Goal: Task Accomplishment & Management: Manage account settings

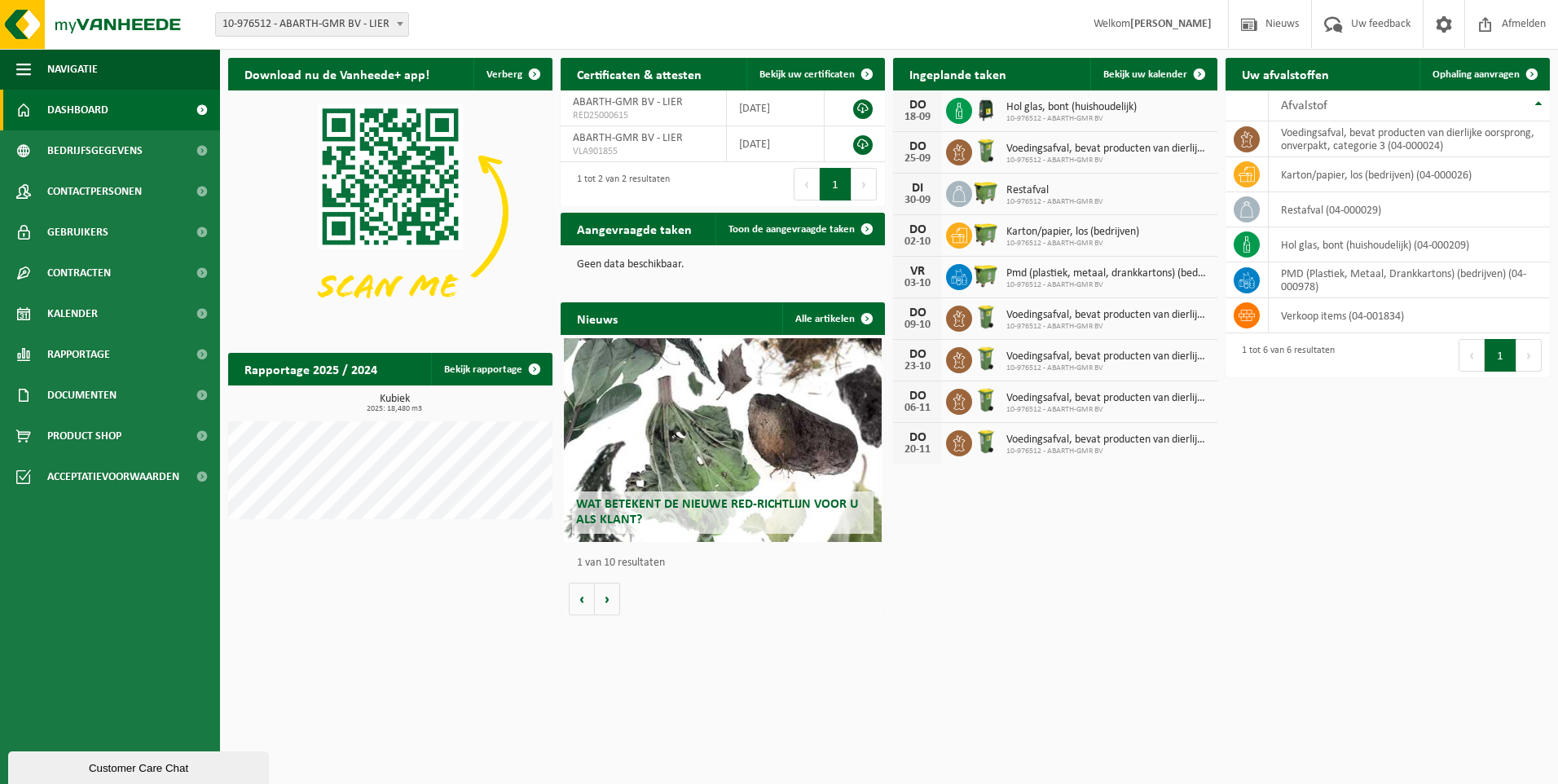
click at [623, 682] on html "Vestiging: 10-976512 - ABARTH-GMR BV - LIER 10-976512 - ABARTH-GMR BV - LIER We…" at bounding box center [779, 392] width 1558 height 784
click at [1497, 75] on span "Ophaling aanvragen" at bounding box center [1476, 74] width 87 height 11
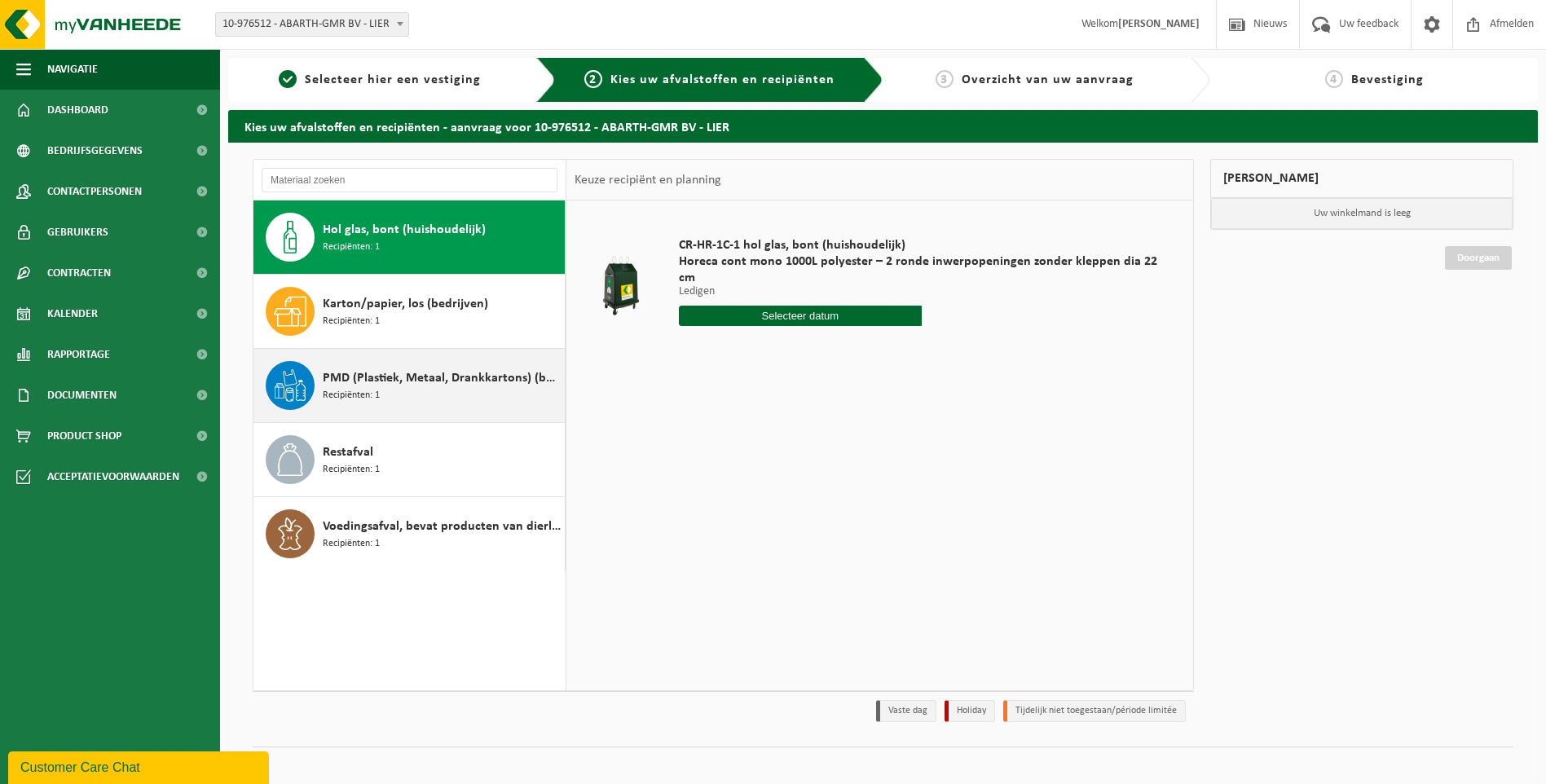
click at [319, 376] on div "PMD (Plastiek, Metaal, Drankkartons) (bedrijven) Recipiënten: 1" at bounding box center [409, 385] width 312 height 73
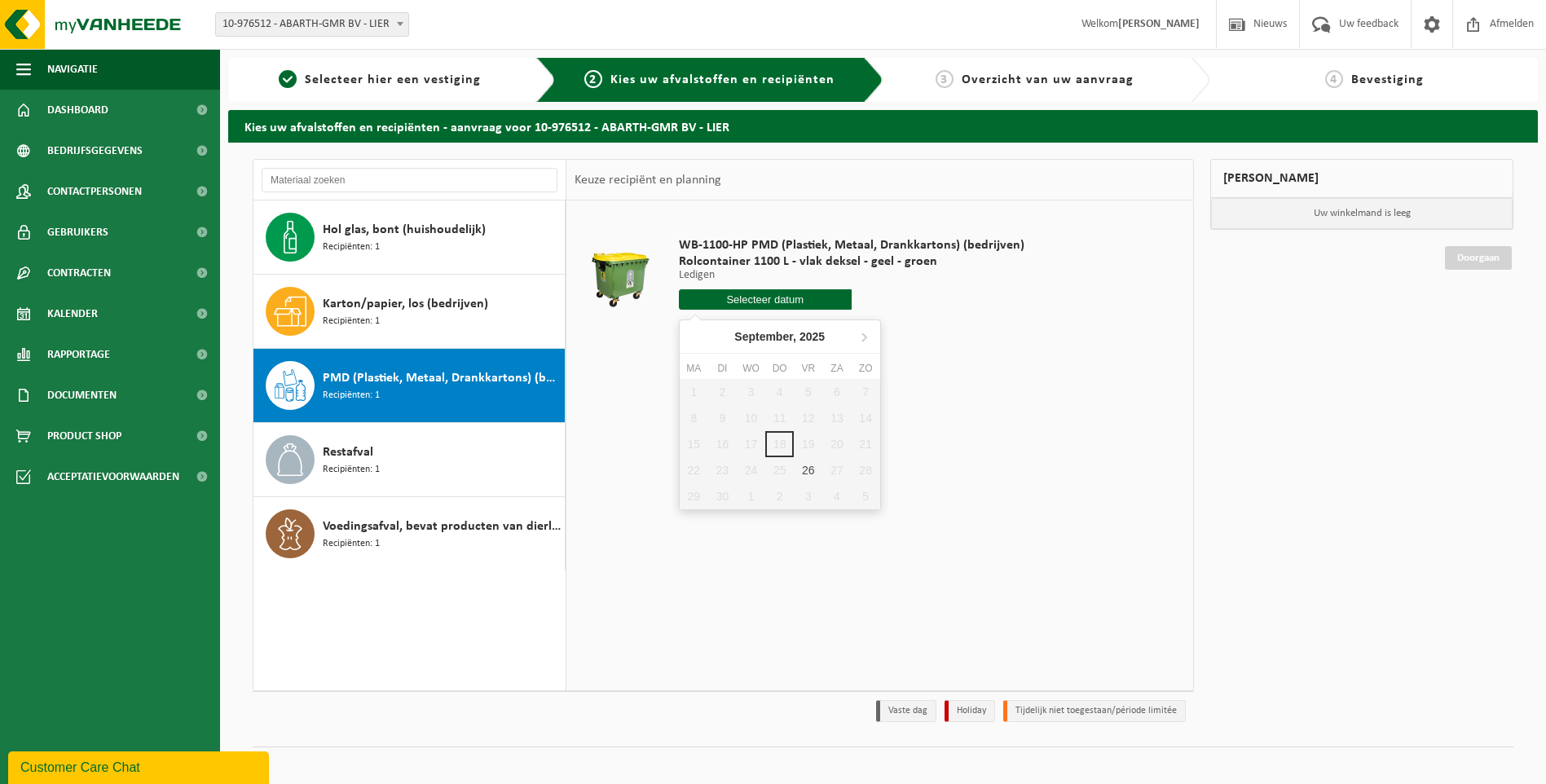
click at [735, 298] on input "text" at bounding box center [765, 299] width 173 height 21
click at [804, 474] on div "26" at bounding box center [808, 470] width 29 height 26
type input "Van 2025-09-26"
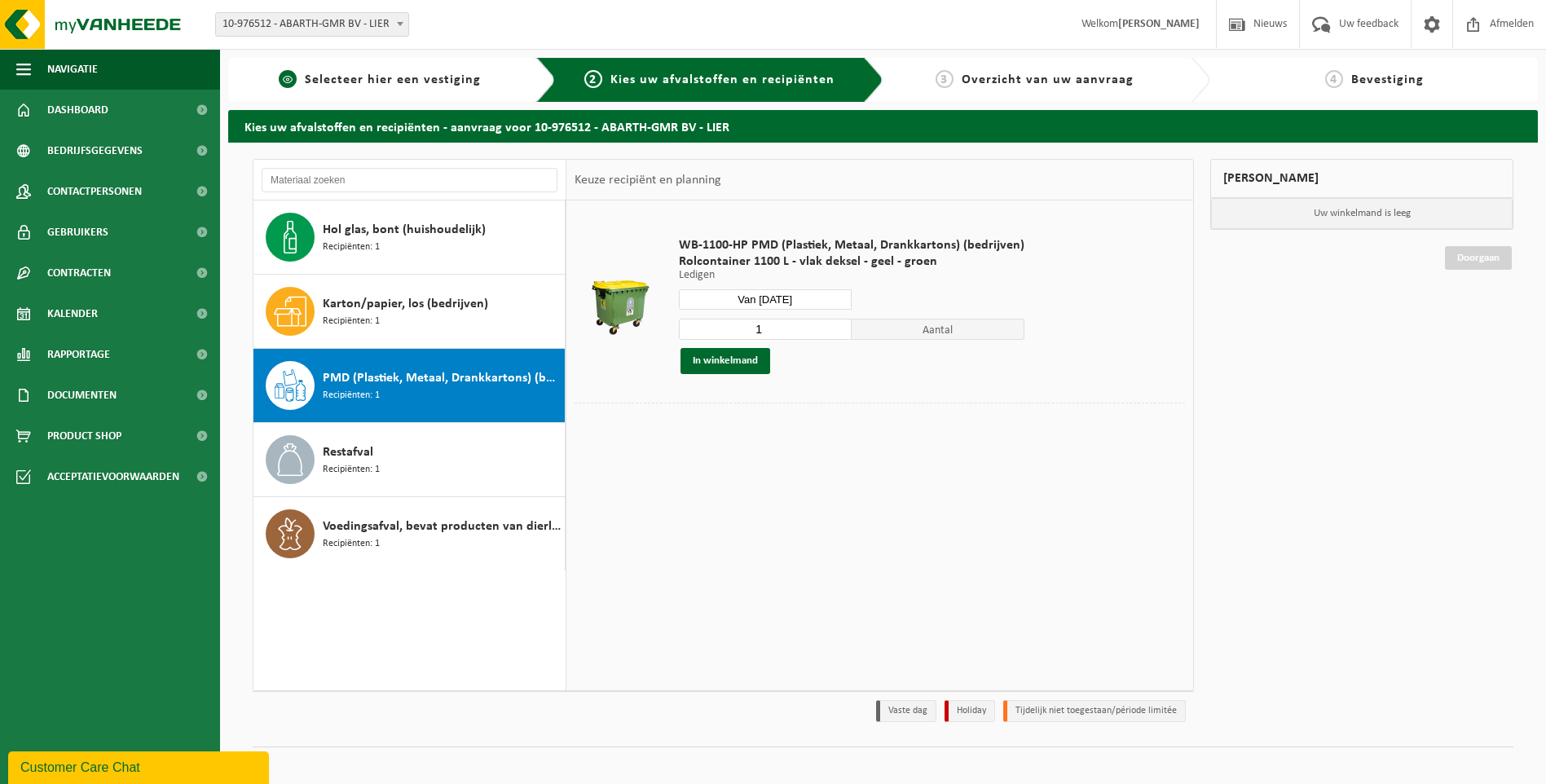
click at [335, 85] on span "Selecteer hier een vestiging" at bounding box center [393, 80] width 176 height 13
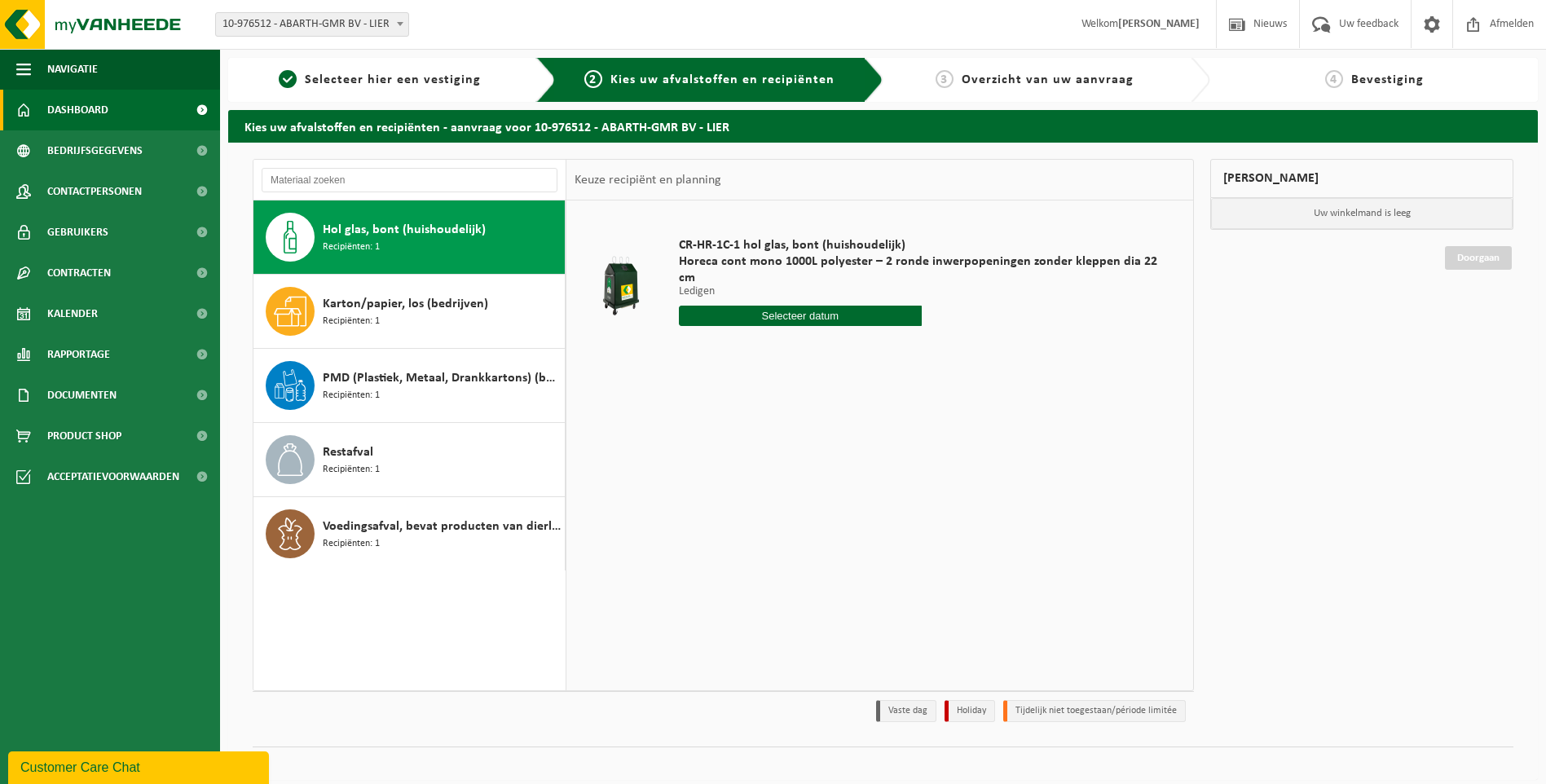
click at [72, 109] on span "Dashboard" at bounding box center [78, 110] width 62 height 41
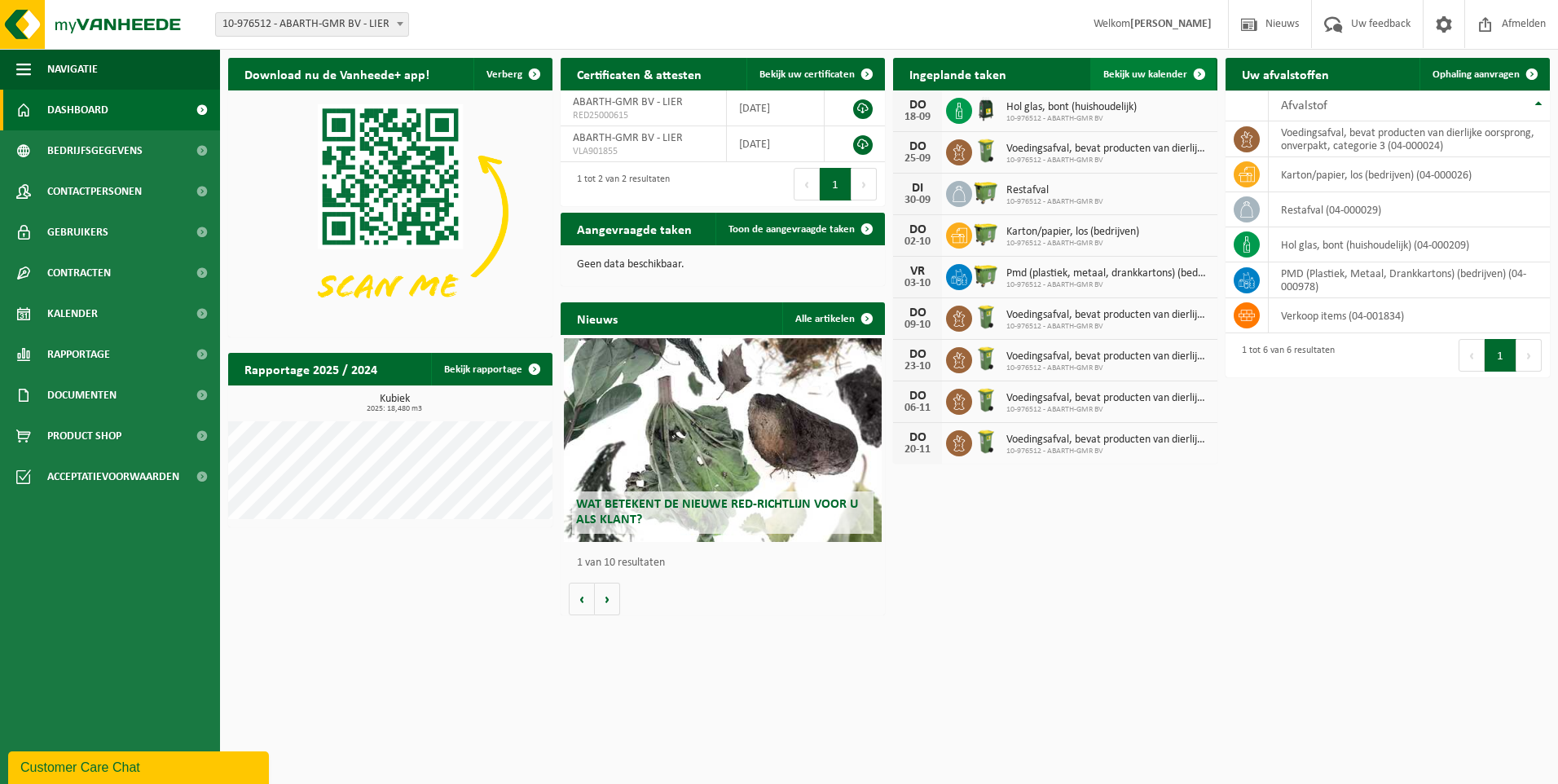
click at [1140, 76] on span "Bekijk uw kalender" at bounding box center [1145, 74] width 84 height 11
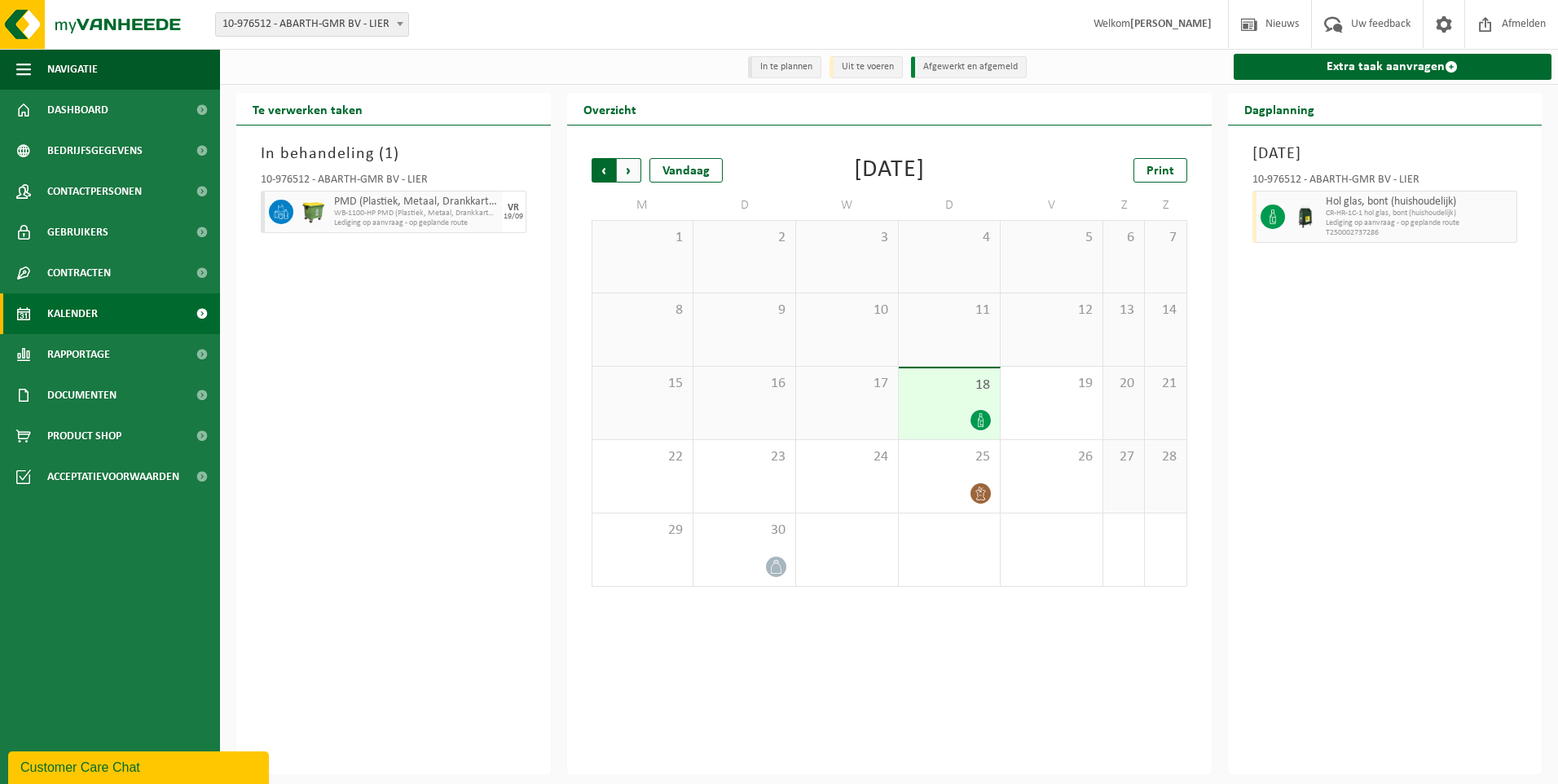
click at [625, 171] on span "Volgende" at bounding box center [629, 171] width 25 height 25
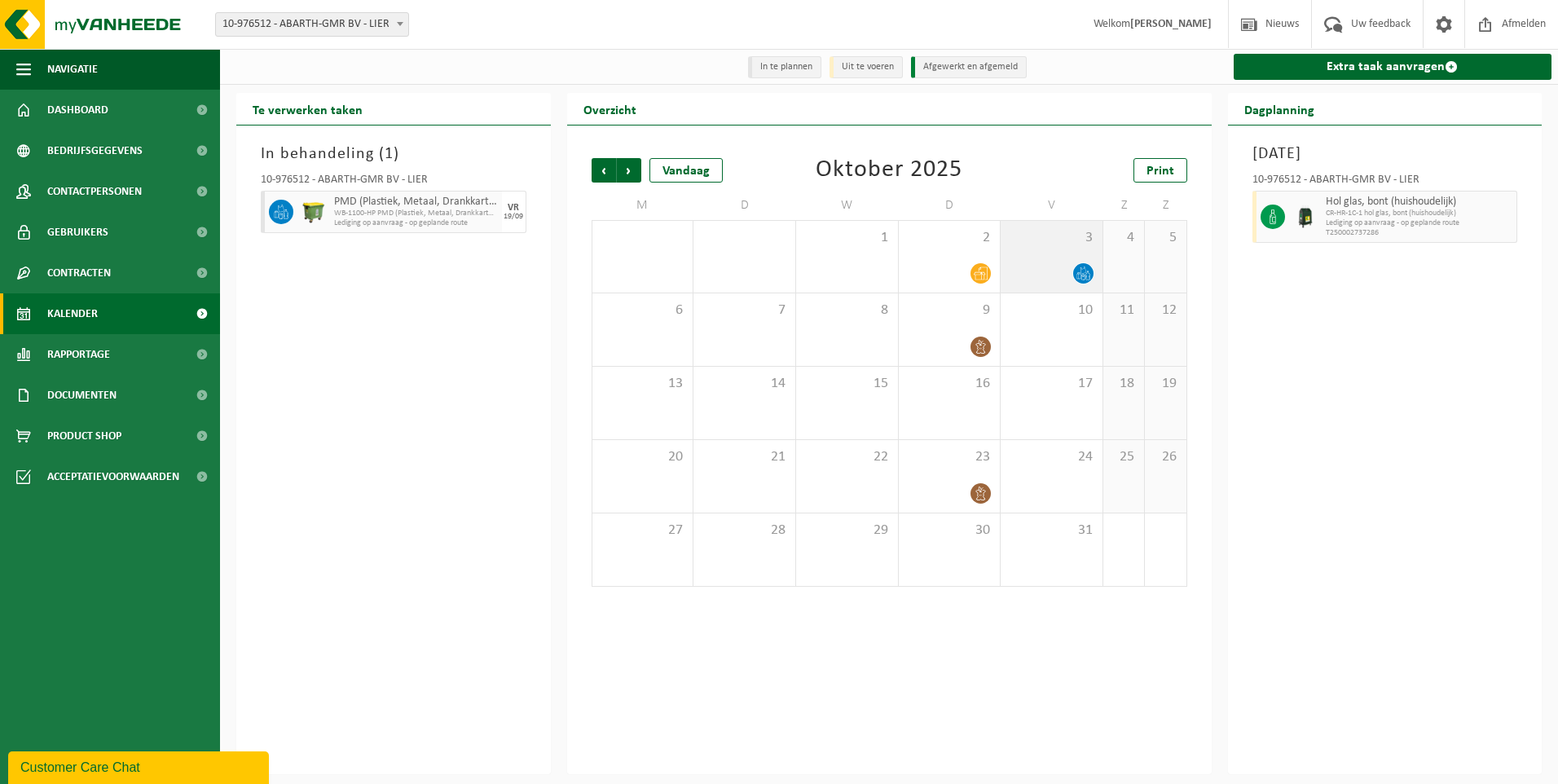
click at [1088, 277] on icon at bounding box center [1083, 273] width 14 height 14
click at [1505, 217] on span "button" at bounding box center [1505, 217] width 13 height 33
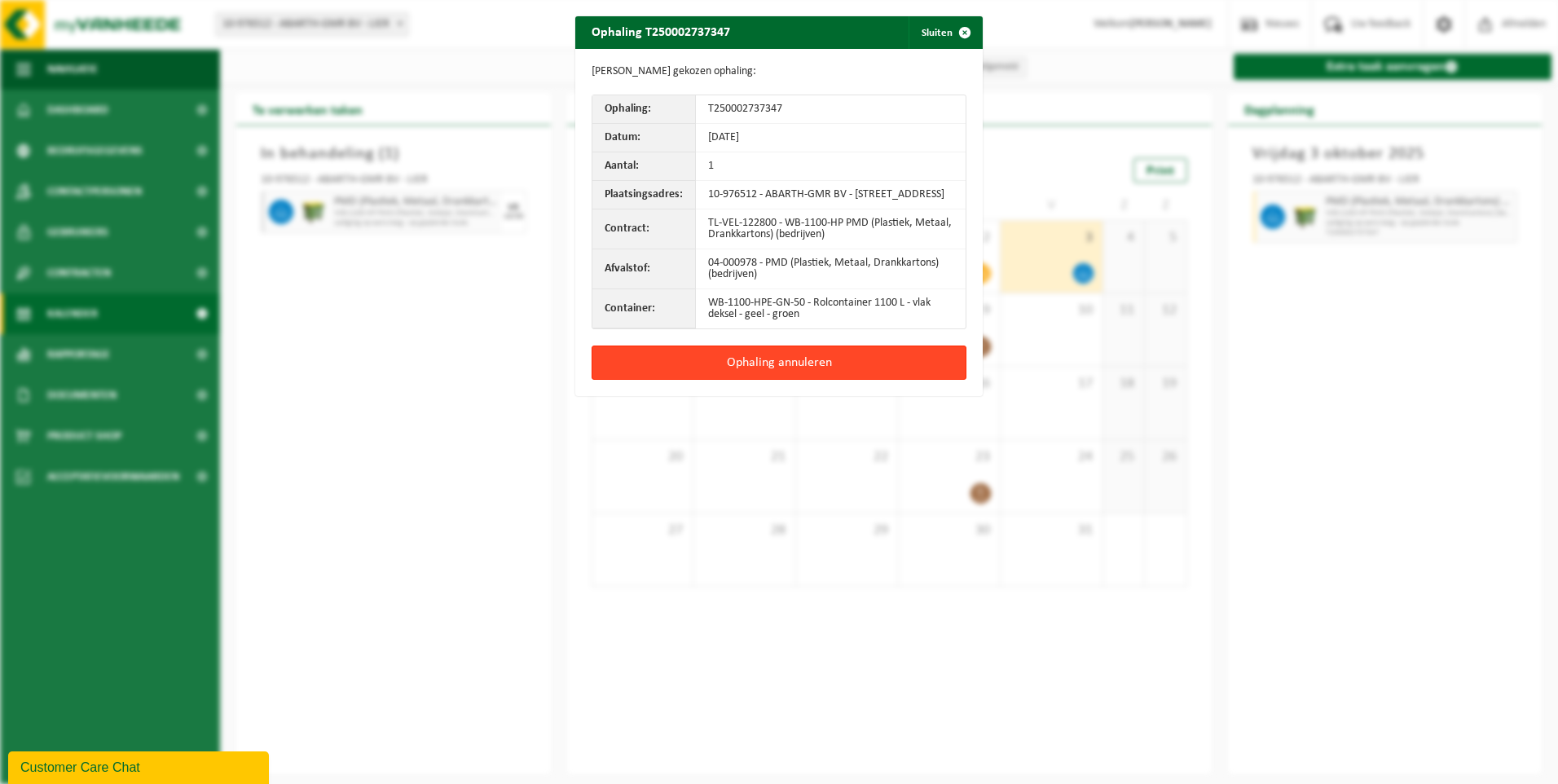
click at [799, 376] on button "Ophaling annuleren" at bounding box center [779, 362] width 375 height 34
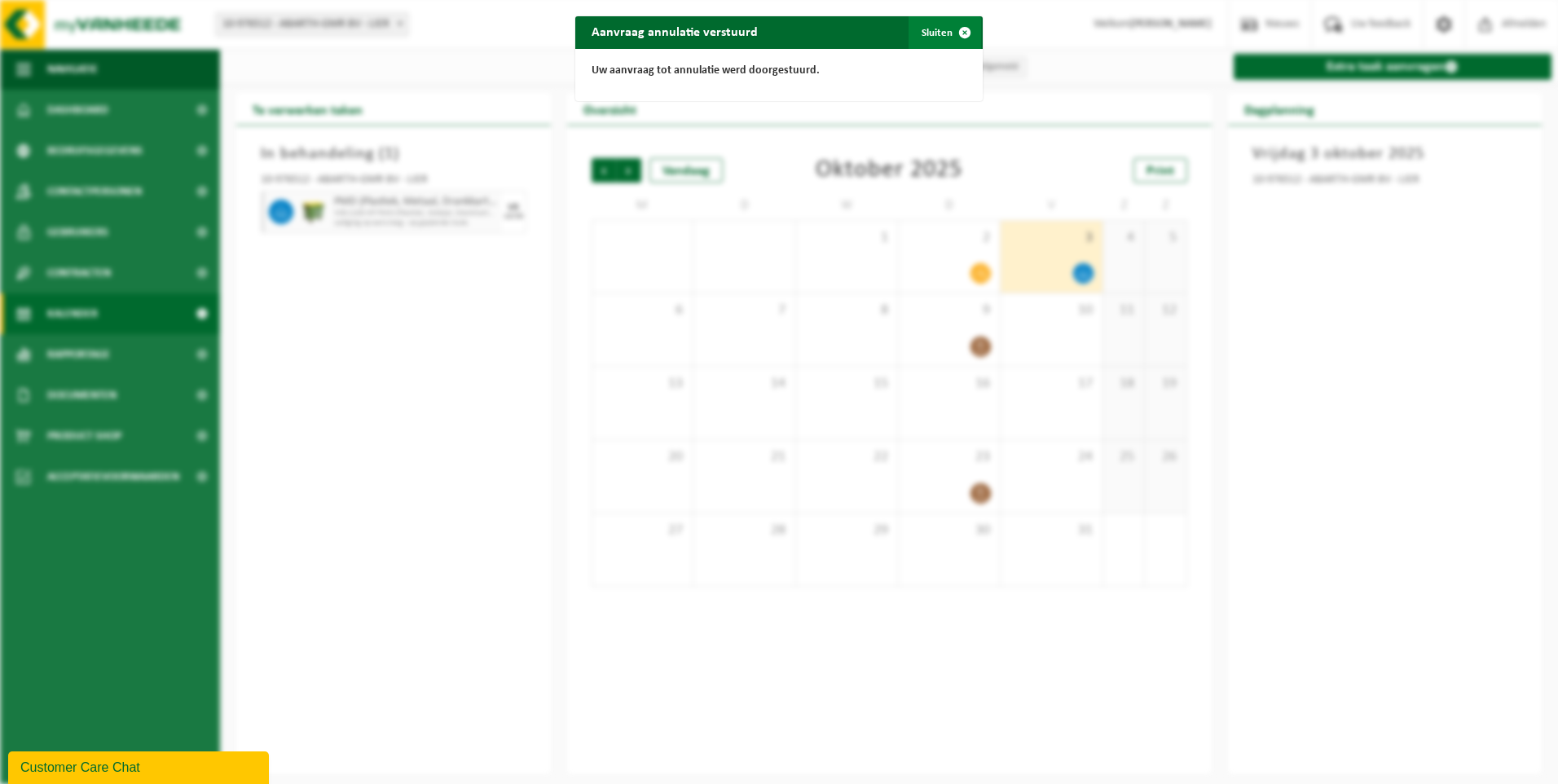
click at [948, 34] on span "button" at bounding box center [965, 33] width 33 height 33
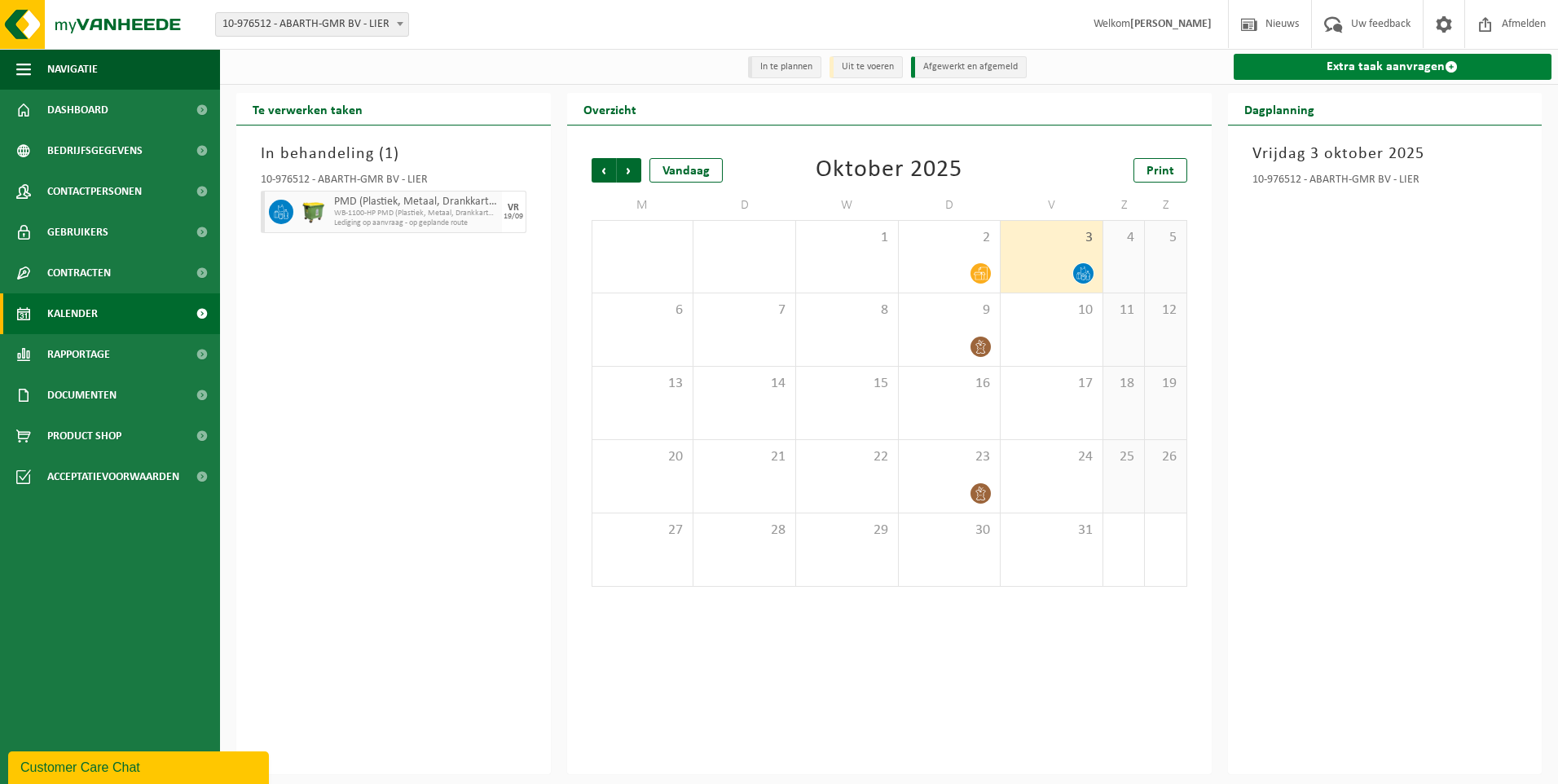
click at [1383, 72] on link "Extra taak aanvragen" at bounding box center [1393, 67] width 318 height 26
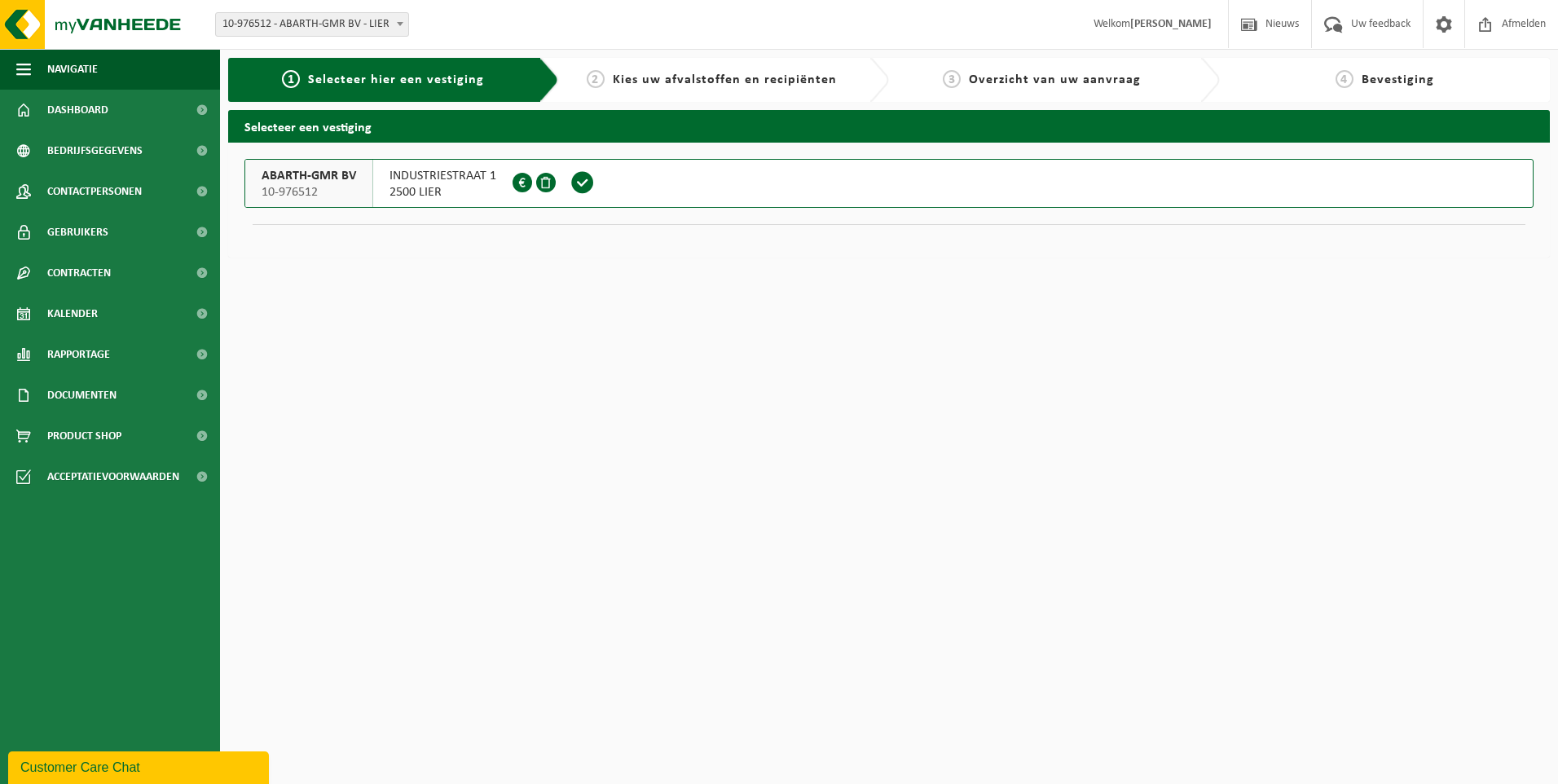
click at [583, 178] on span at bounding box center [583, 183] width 25 height 25
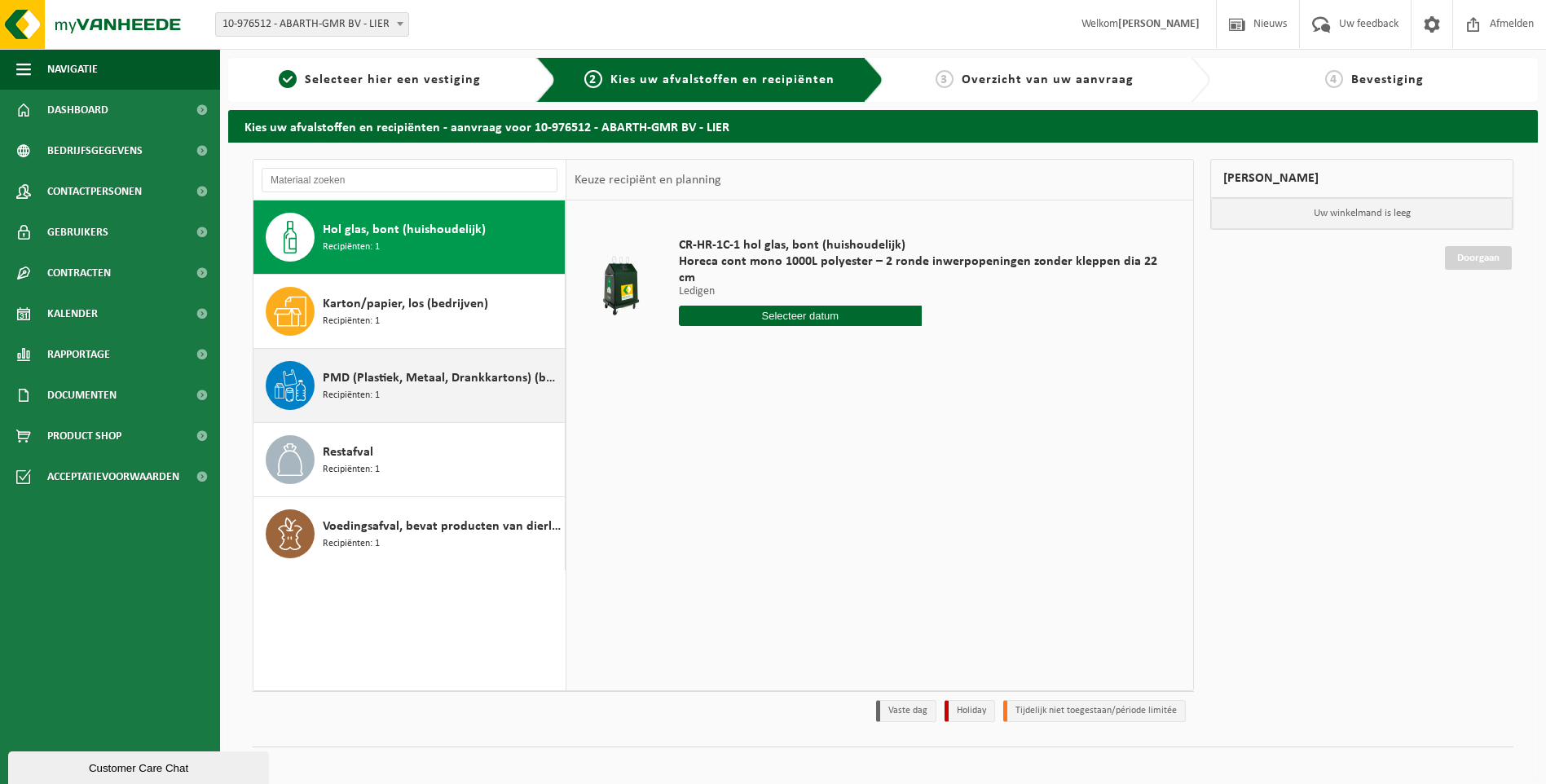
click at [409, 380] on span "PMD (Plastiek, Metaal, Drankkartons) (bedrijven)" at bounding box center [441, 378] width 238 height 20
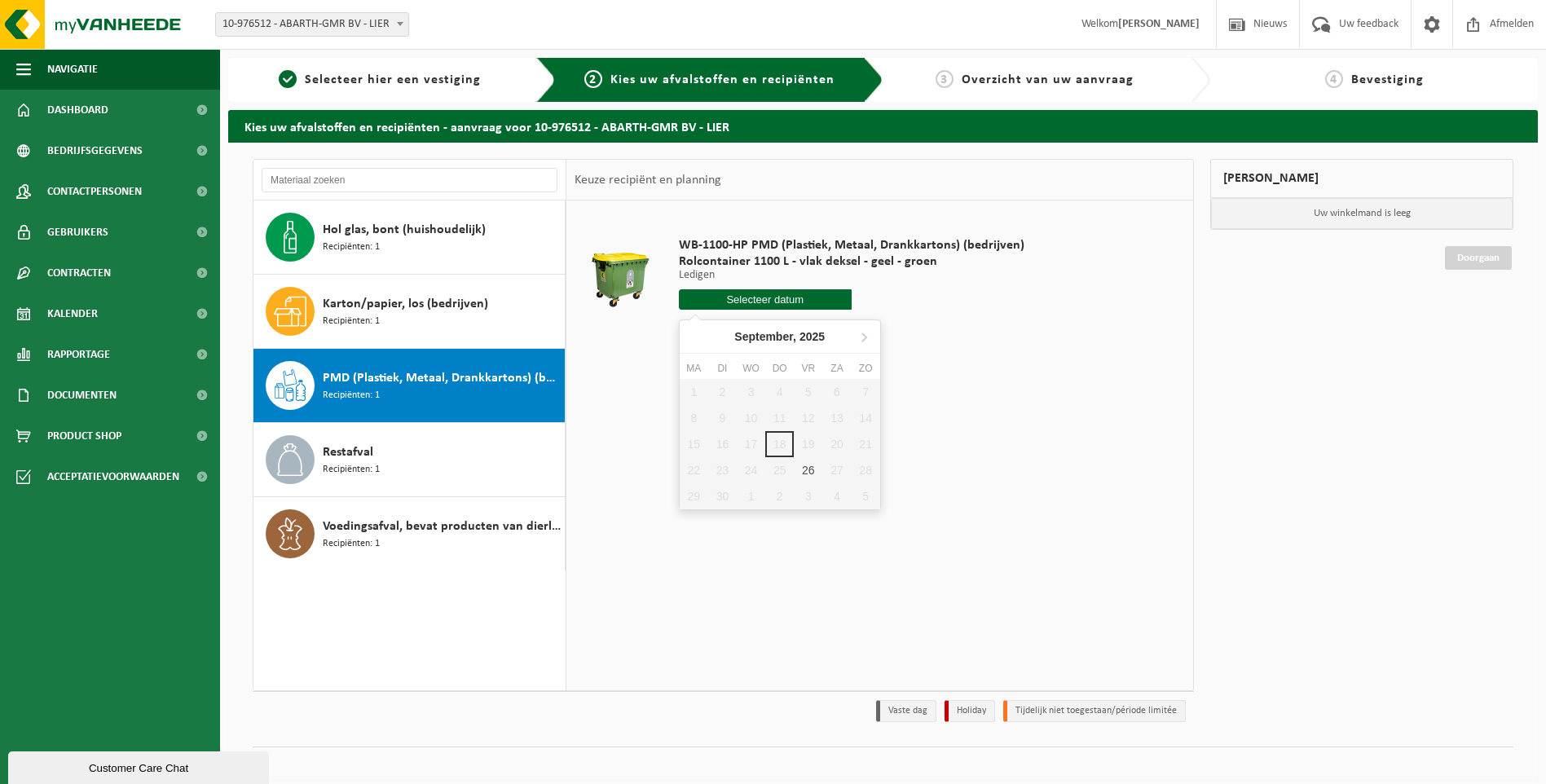
click at [738, 295] on input "text" at bounding box center [765, 299] width 173 height 21
click at [811, 472] on div "26" at bounding box center [808, 470] width 29 height 26
type input "Van 2025-09-26"
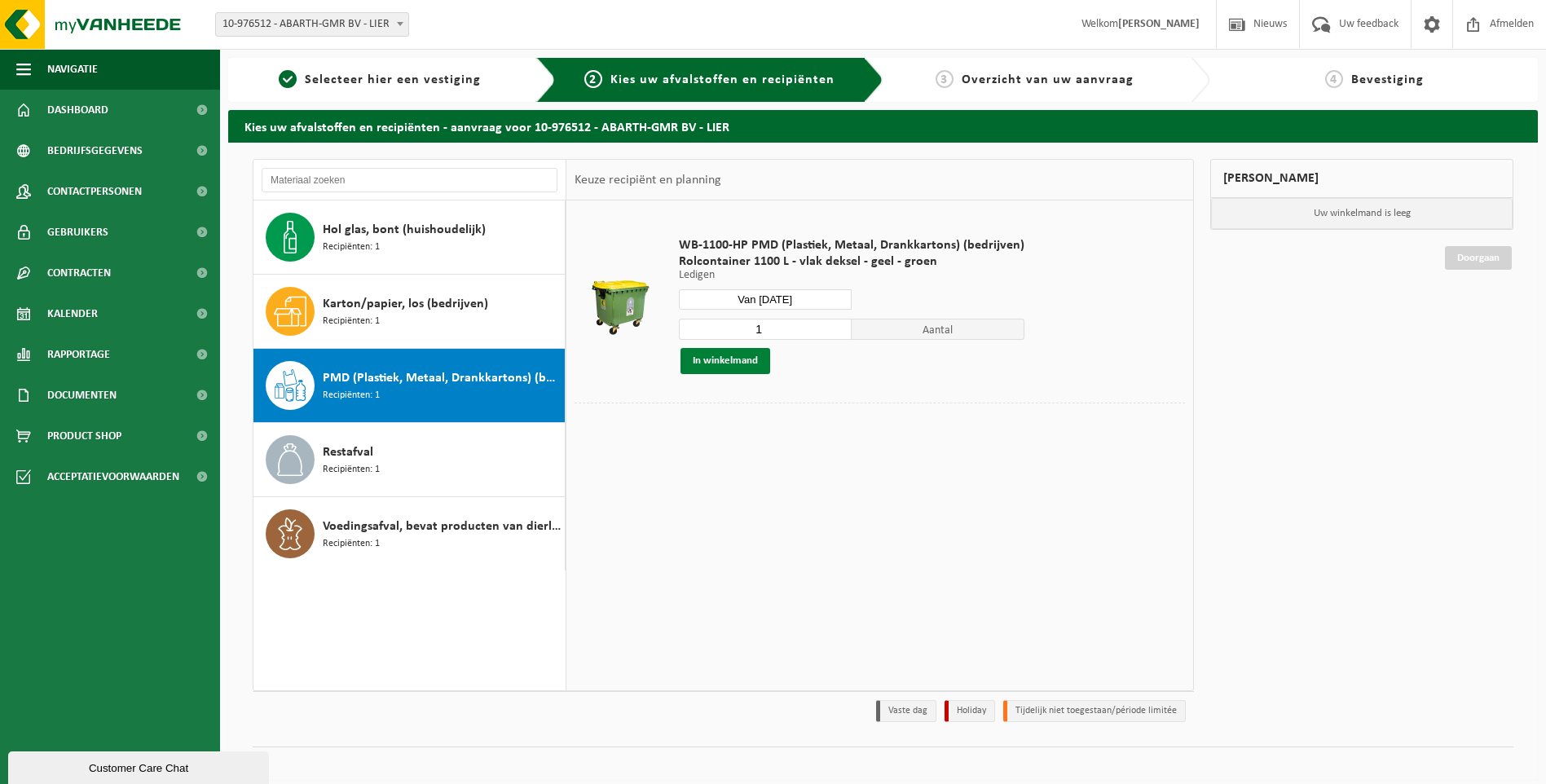
click at [746, 363] on button "In winkelmand" at bounding box center [725, 361] width 89 height 26
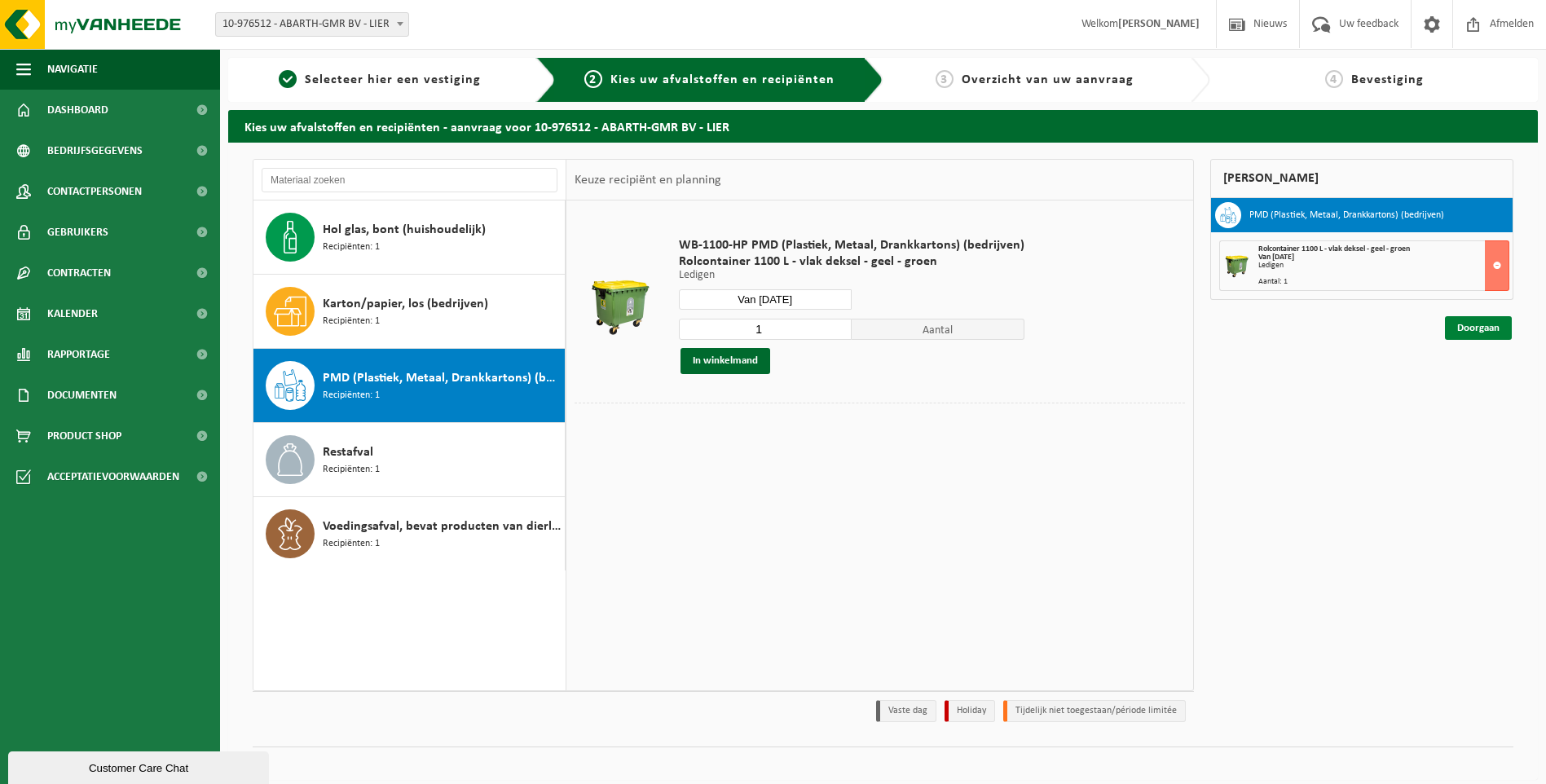
click at [1485, 329] on link "Doorgaan" at bounding box center [1478, 327] width 66 height 24
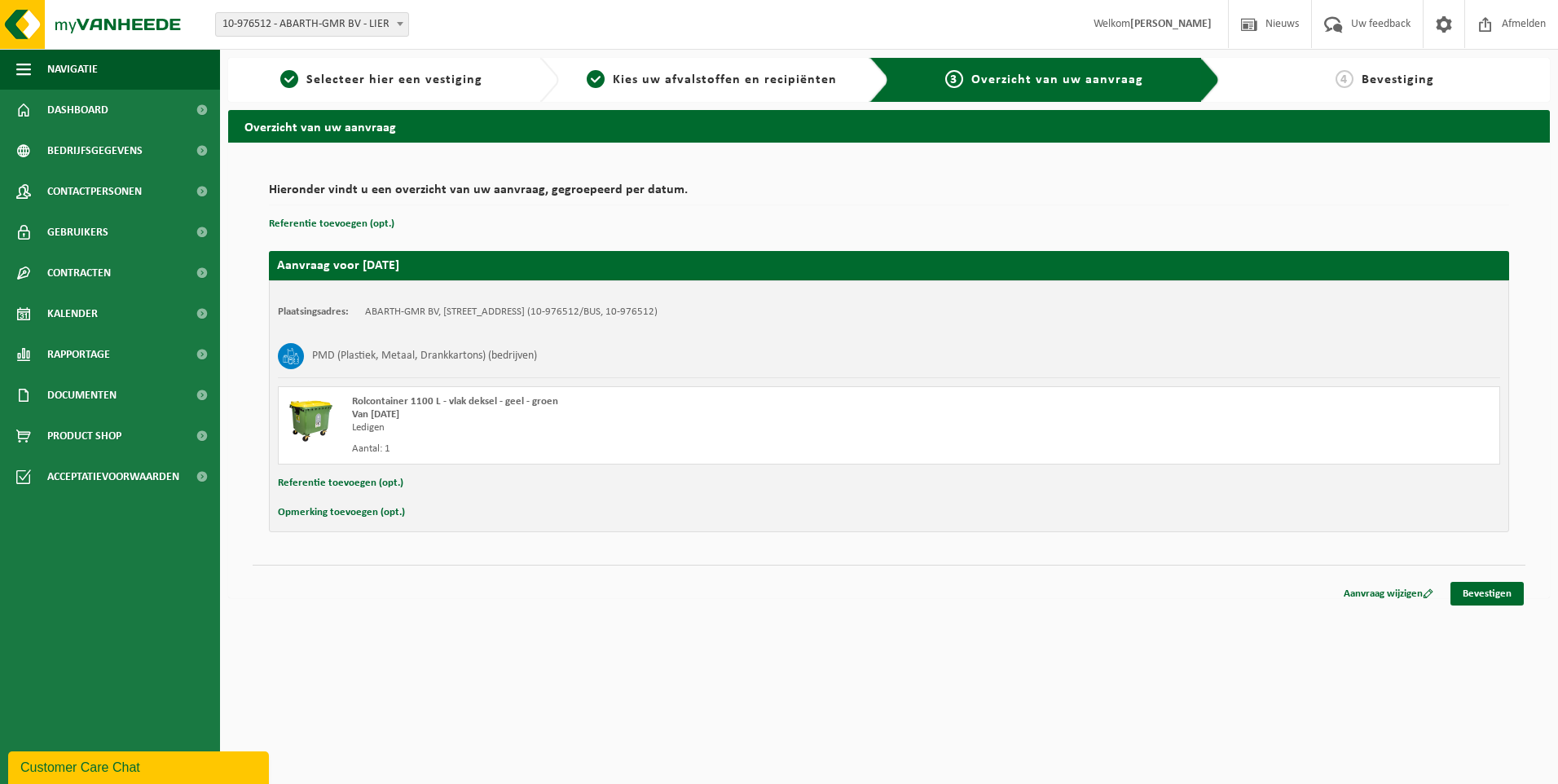
click at [337, 490] on button "Referentie toevoegen (opt.)" at bounding box center [340, 483] width 126 height 21
click at [409, 490] on input "text" at bounding box center [921, 485] width 1126 height 25
type input "EINDE PARKING AAN POORT"
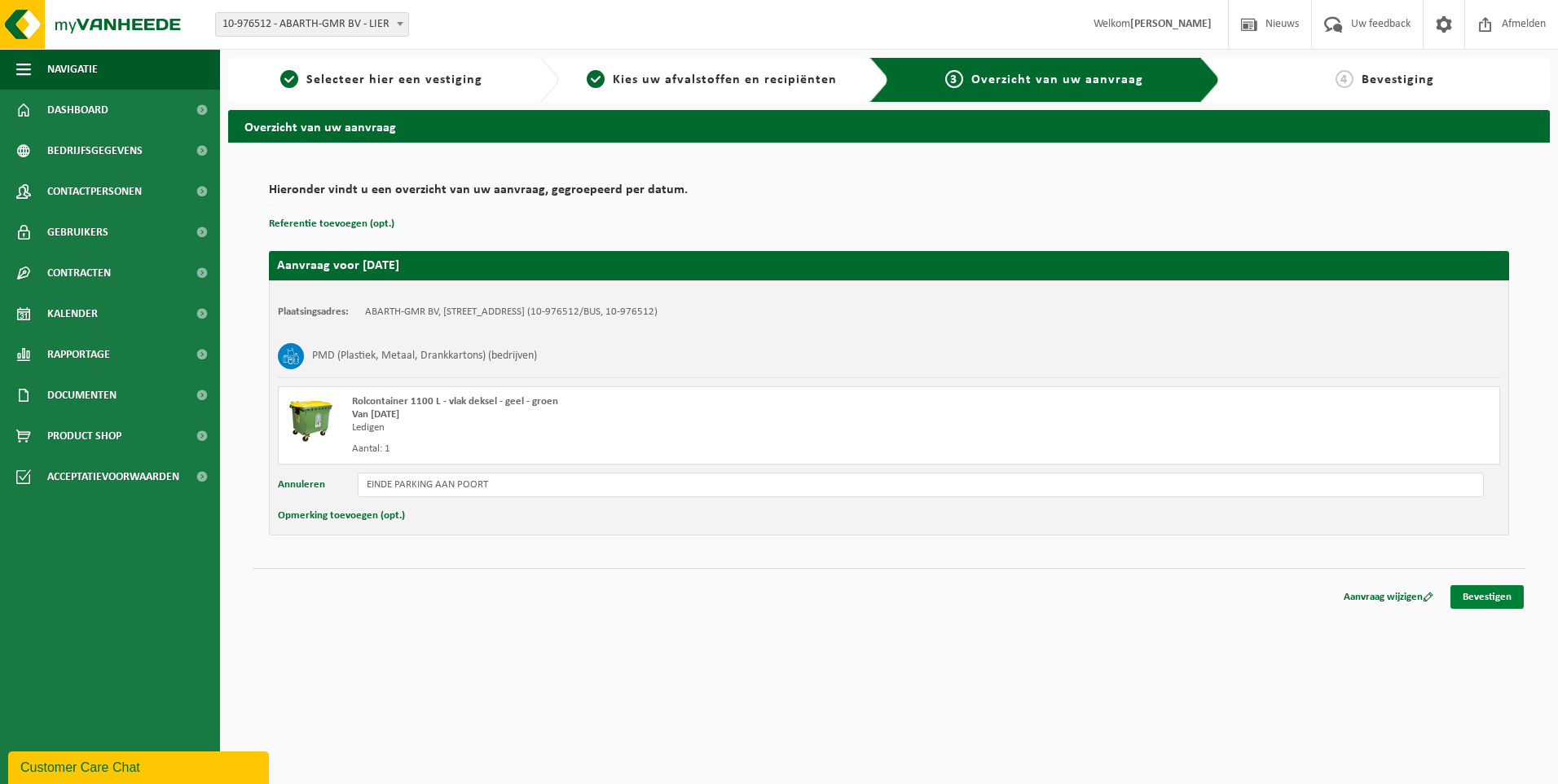
click at [1491, 597] on link "Bevestigen" at bounding box center [1487, 596] width 73 height 24
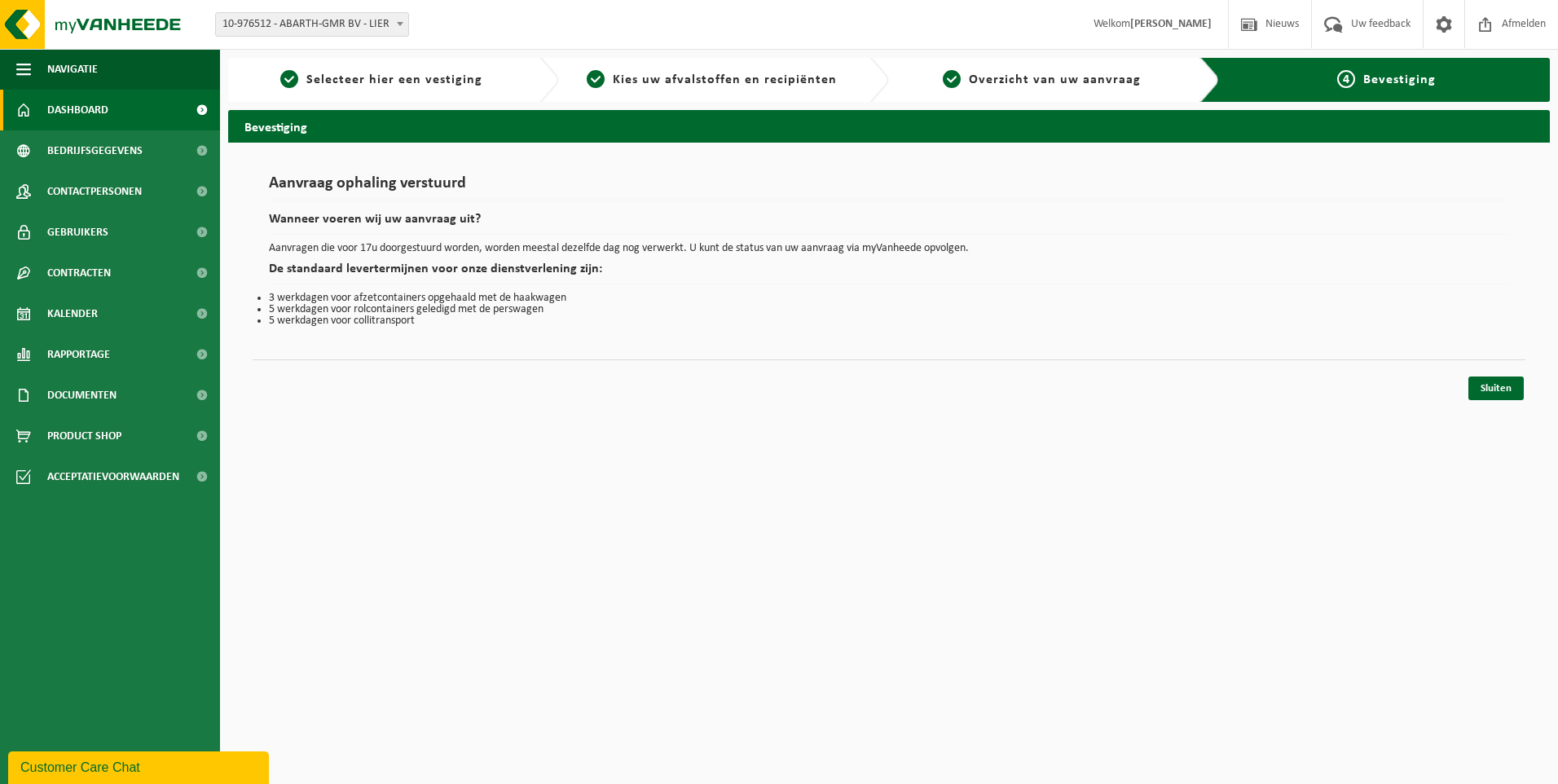
click at [94, 103] on span "Dashboard" at bounding box center [78, 110] width 62 height 41
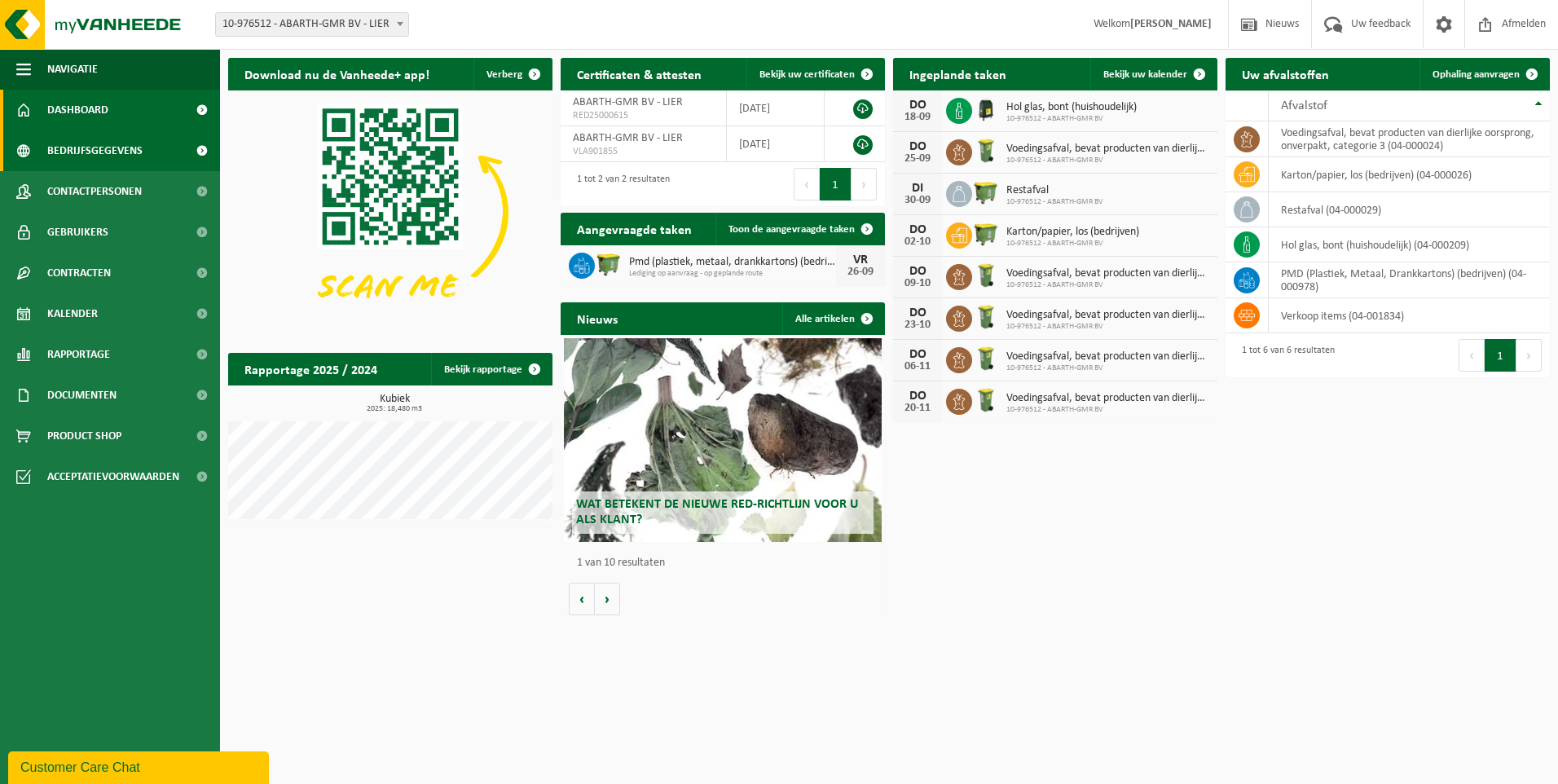
click at [105, 153] on span "Bedrijfsgegevens" at bounding box center [95, 151] width 95 height 41
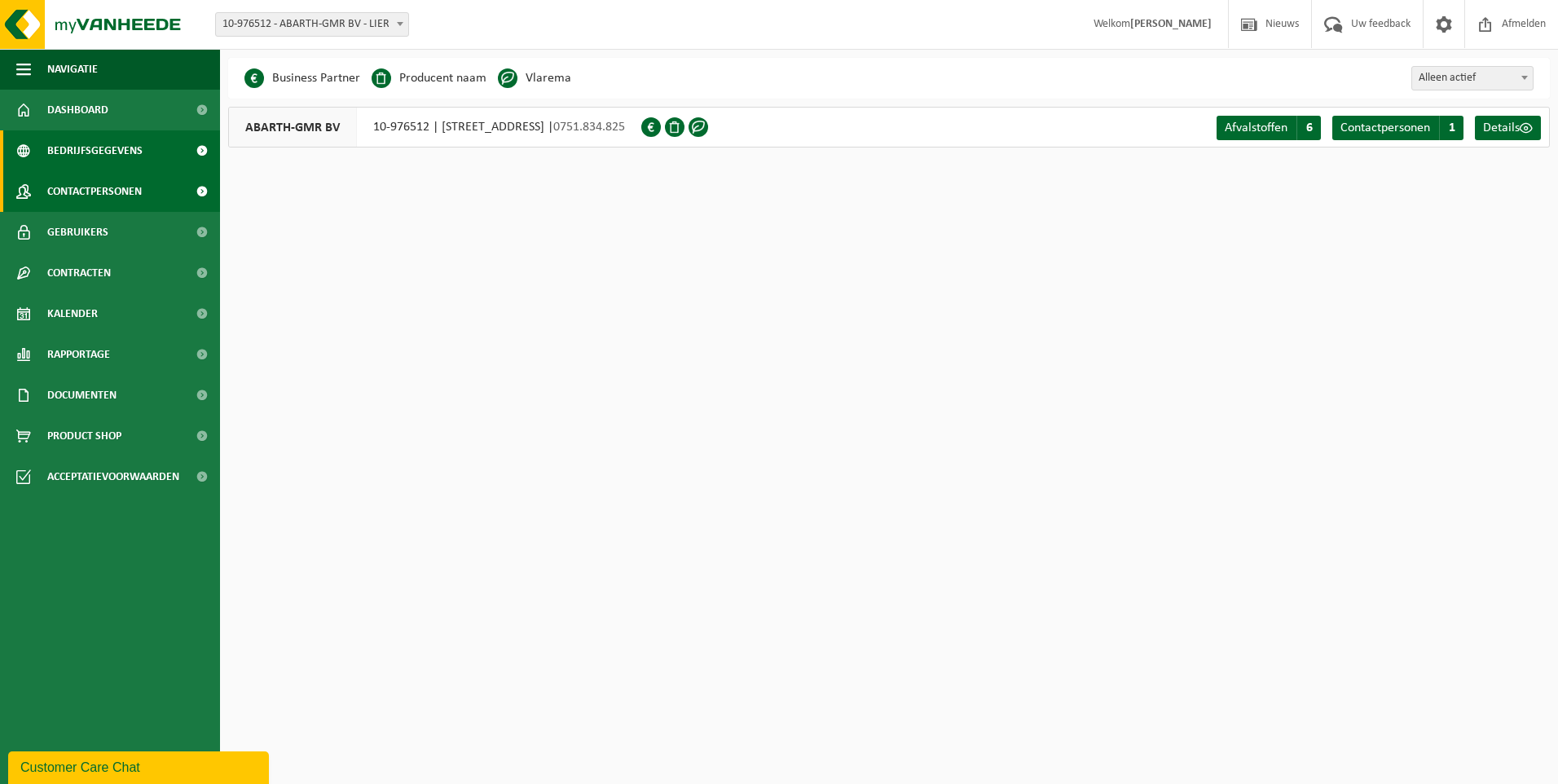
click at [114, 188] on span "Contactpersonen" at bounding box center [94, 192] width 94 height 41
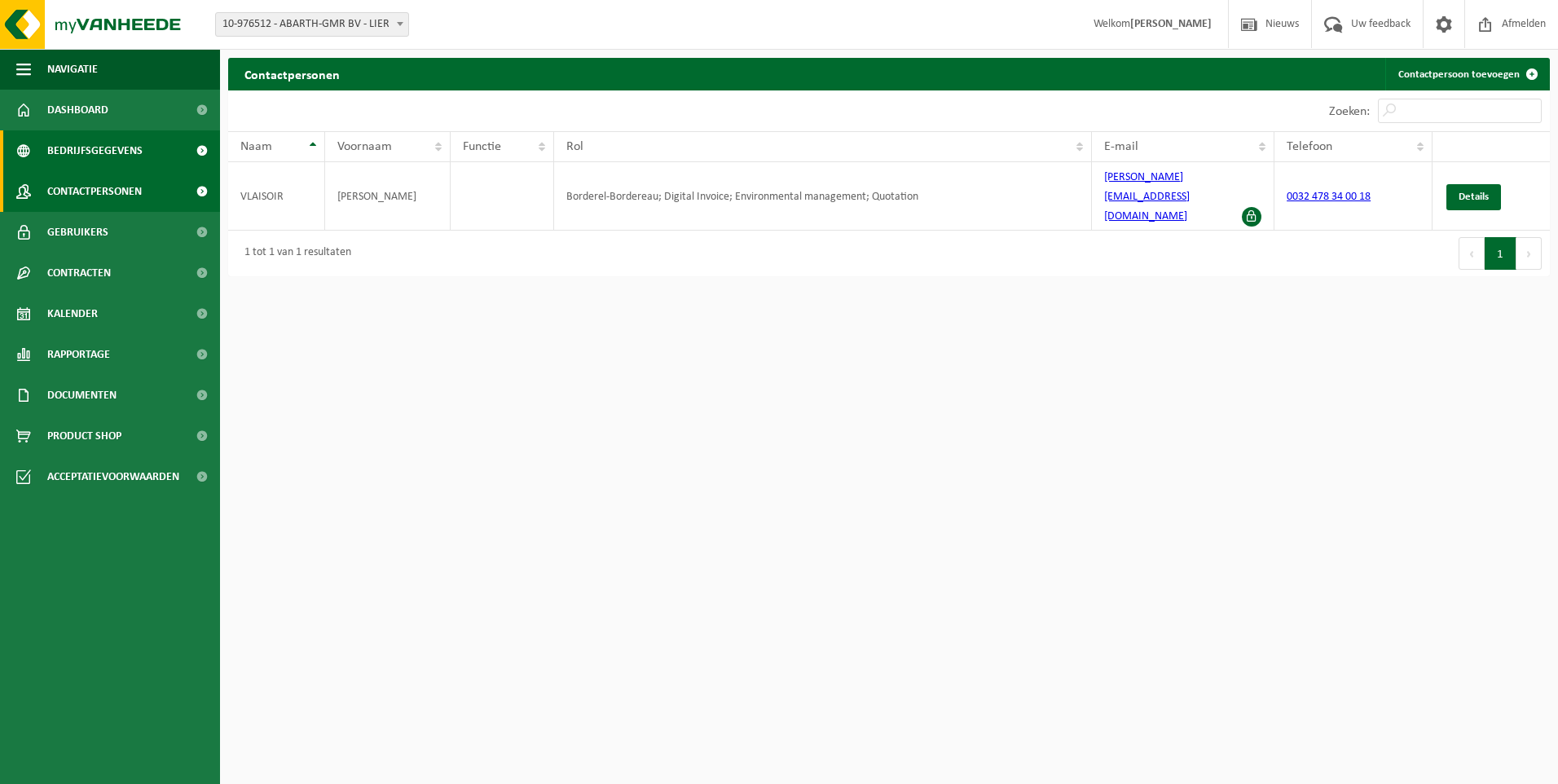
click at [111, 146] on span "Bedrijfsgegevens" at bounding box center [95, 151] width 95 height 41
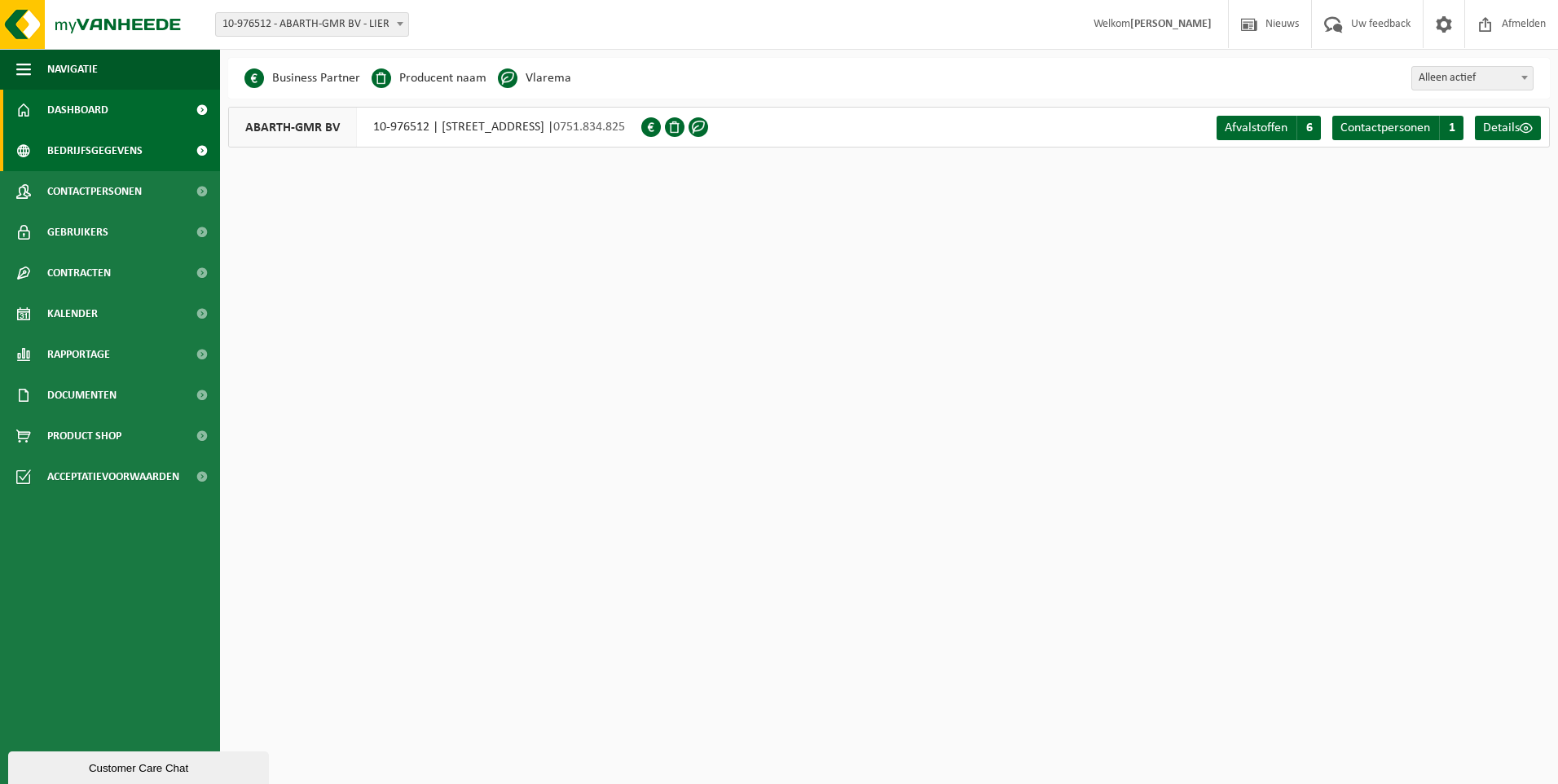
click at [74, 109] on span "Dashboard" at bounding box center [78, 110] width 62 height 41
